Goal: Transaction & Acquisition: Subscribe to service/newsletter

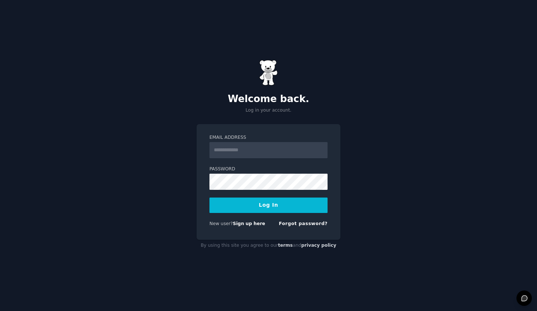
click at [251, 140] on label "Email Address" at bounding box center [269, 137] width 118 height 7
click at [251, 142] on input "Email Address" at bounding box center [269, 150] width 118 height 16
click at [251, 154] on input "Email Address" at bounding box center [269, 150] width 118 height 16
type input "**********"
click at [266, 208] on button "Log In" at bounding box center [269, 204] width 118 height 15
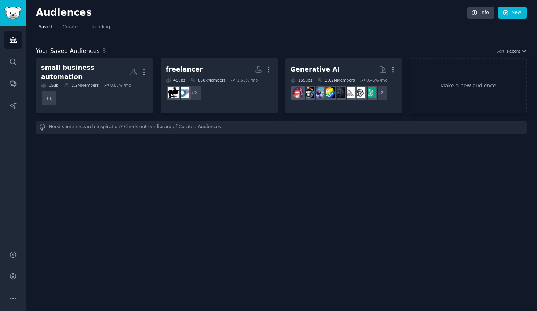
click at [90, 83] on div "2.2M Members" at bounding box center [81, 85] width 35 height 5
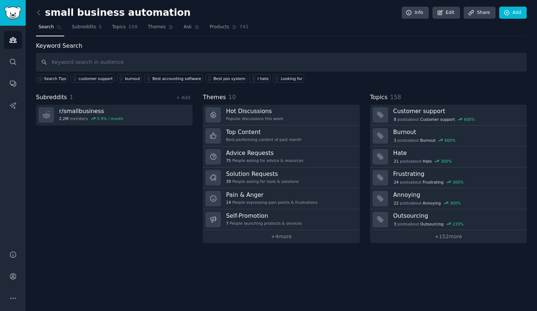
click at [195, 28] on icon at bounding box center [197, 27] width 5 height 5
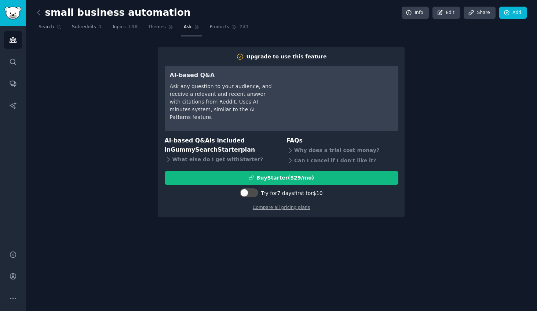
click at [74, 146] on div "Upgrade to use this feature AI-based Q&A Ask any question to your audience, and…" at bounding box center [281, 132] width 491 height 171
click at [438, 56] on div "Upgrade to use this feature AI-based Q&A Ask any question to your audience, and…" at bounding box center [281, 132] width 491 height 171
click at [285, 208] on link "Compare all pricing plans" at bounding box center [281, 207] width 57 height 5
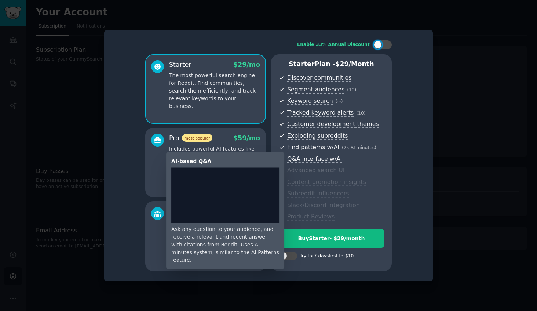
click at [319, 159] on span "Q&A interface w/AI" at bounding box center [314, 159] width 55 height 8
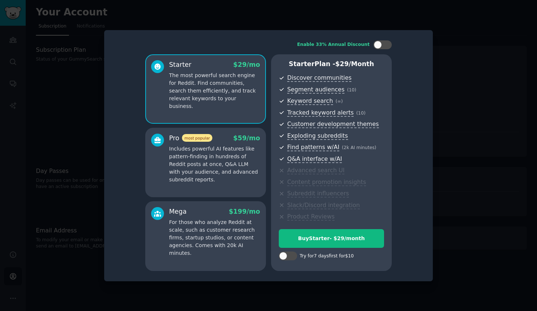
click at [456, 39] on div at bounding box center [268, 155] width 537 height 311
